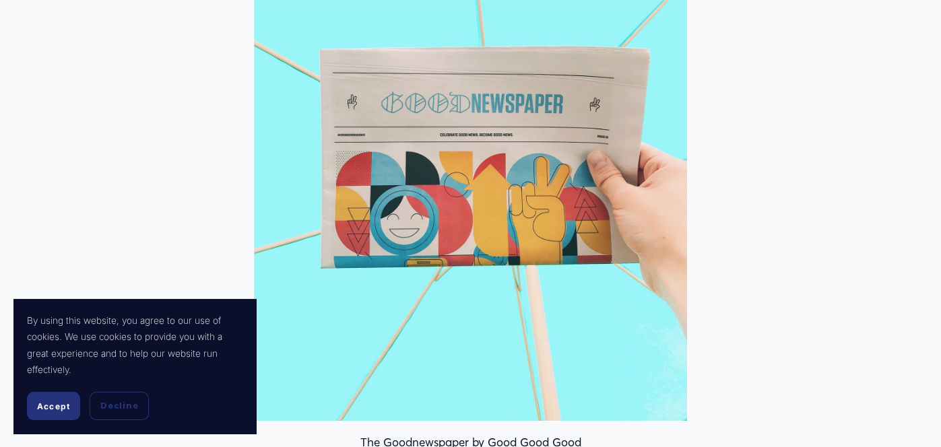
scroll to position [619, 0]
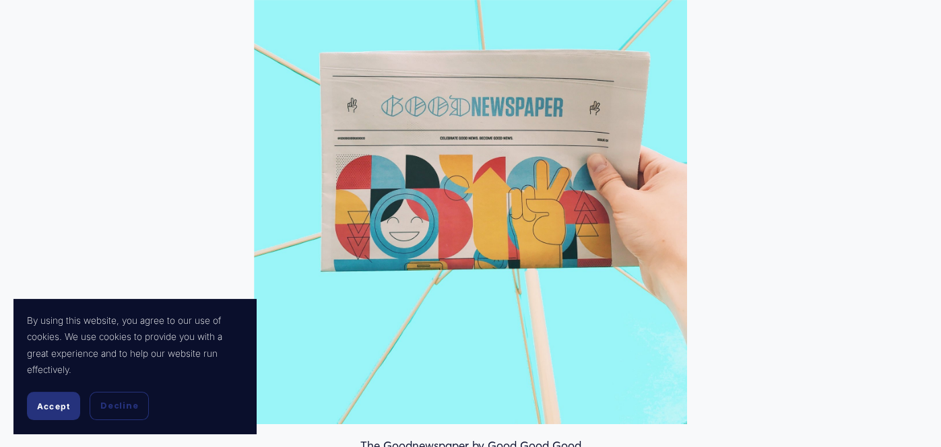
click at [45, 397] on button "Accept" at bounding box center [53, 406] width 53 height 28
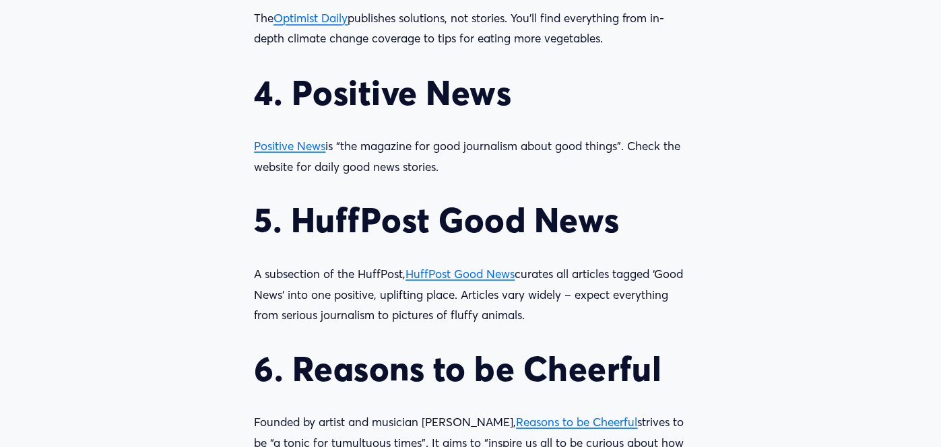
scroll to position [1636, 0]
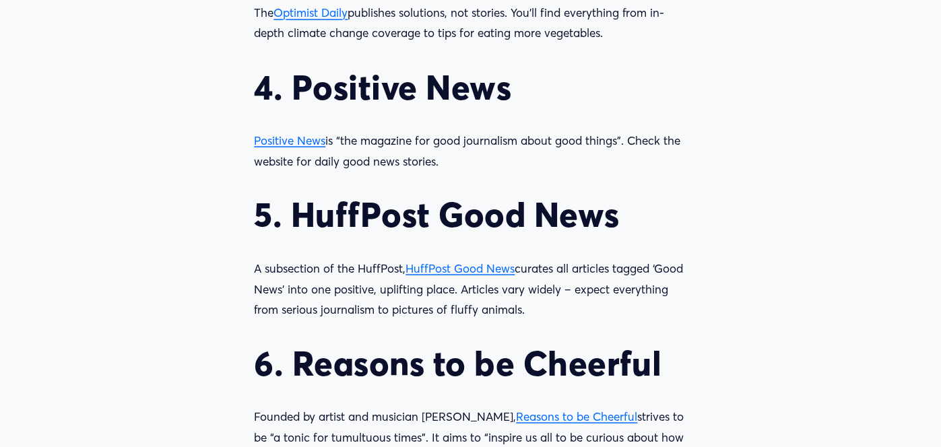
click at [466, 266] on span "HuffPost Good News" at bounding box center [459, 268] width 109 height 14
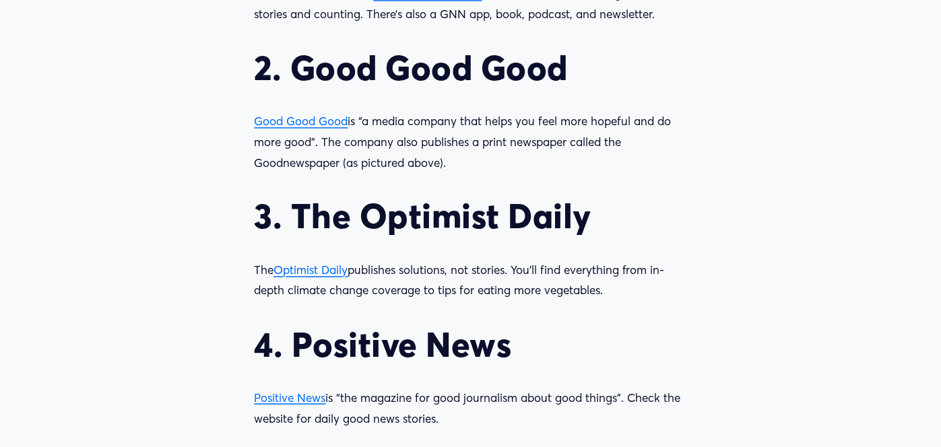
scroll to position [1381, 0]
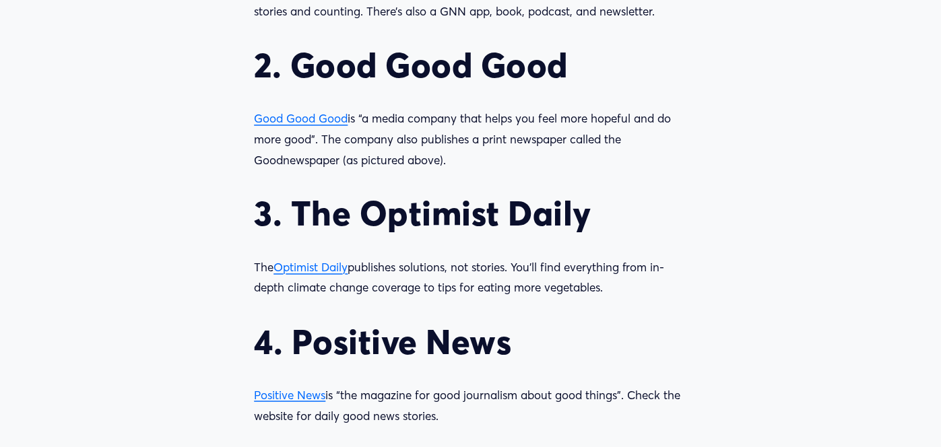
click at [291, 266] on span "Optimist Daily" at bounding box center [310, 267] width 74 height 14
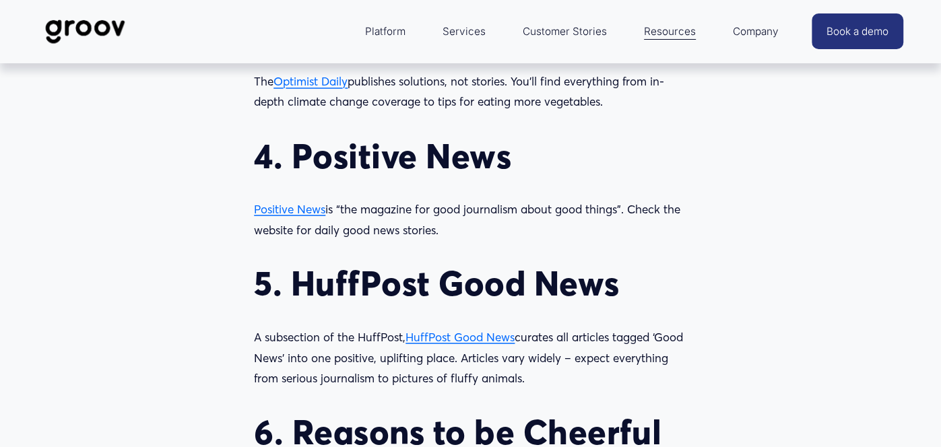
scroll to position [1567, 0]
click at [277, 211] on span "Positive News" at bounding box center [289, 209] width 71 height 14
